Goal: Check status: Check status

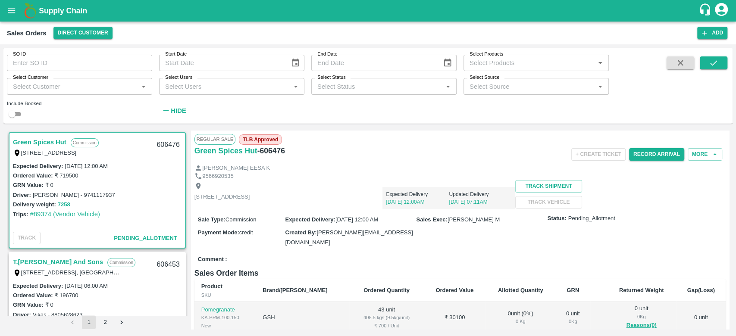
click at [25, 88] on input "Select Customer" at bounding box center [72, 86] width 126 height 11
type input "iniya"
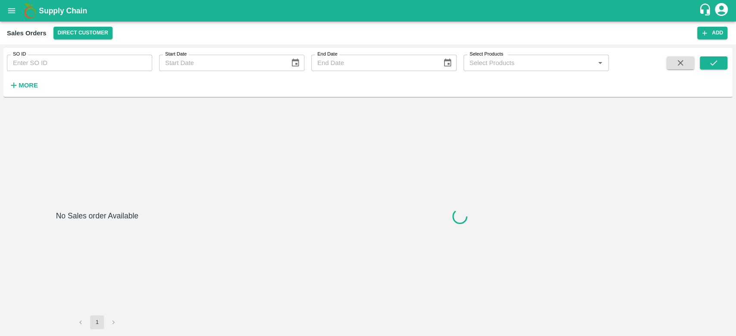
type input "605958"
